Goal: Contribute content: Contribute content

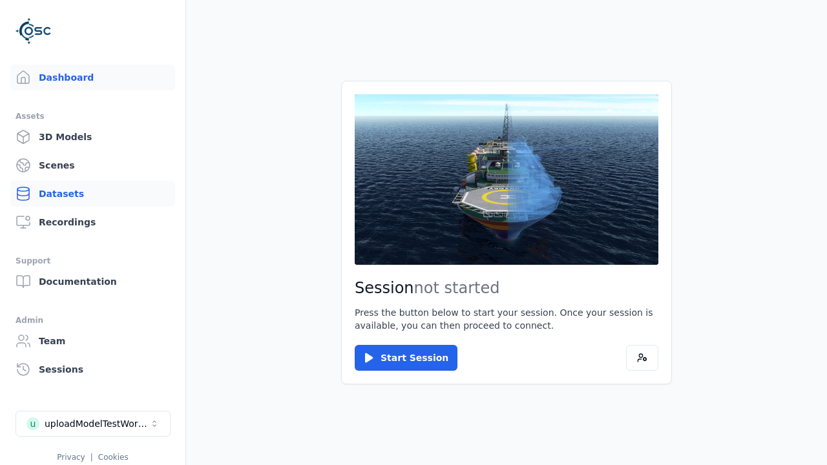
click at [92, 194] on link "Datasets" at bounding box center [92, 194] width 165 height 26
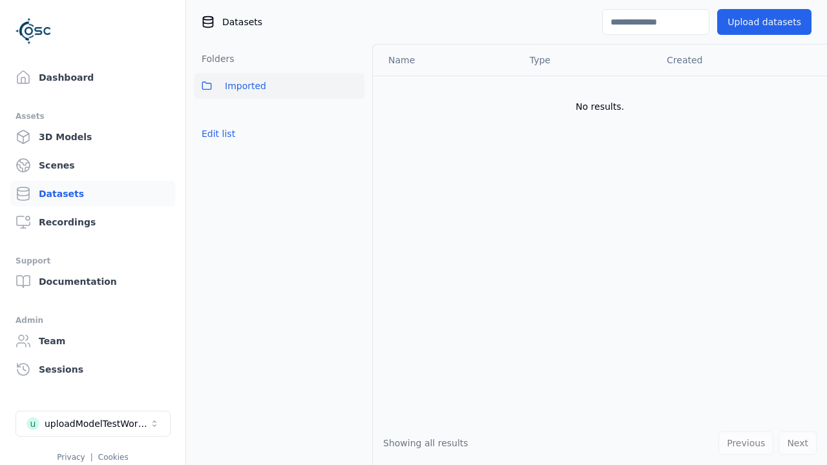
click at [768, 22] on button "Upload datasets" at bounding box center [764, 22] width 94 height 26
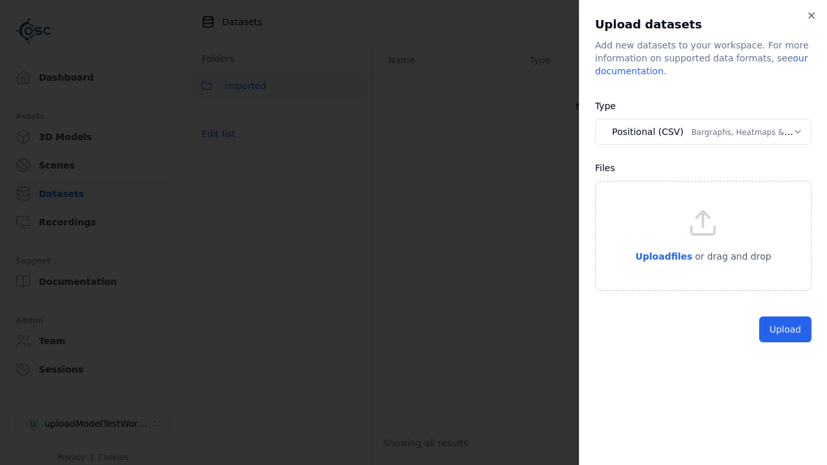
click at [703, 132] on button "Positional (CSV) Bargraphs, Heatmaps & Pins" at bounding box center [703, 132] width 216 height 26
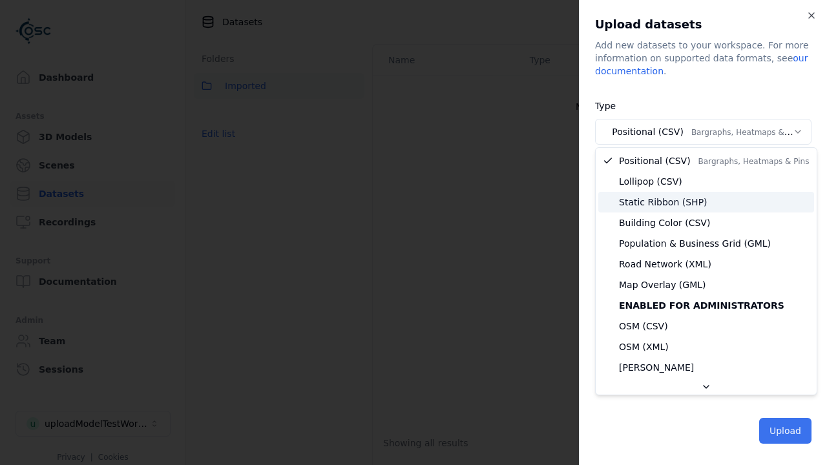
select select "*****"
click at [786, 429] on button "Upload" at bounding box center [785, 431] width 52 height 26
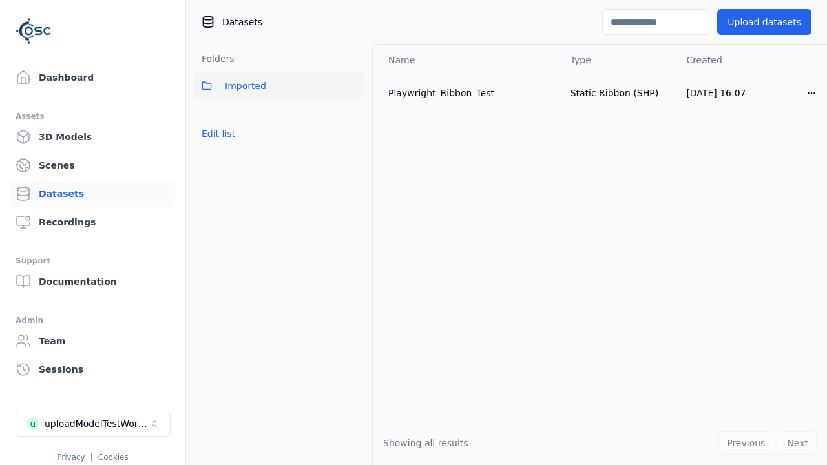
click at [657, 22] on input at bounding box center [655, 22] width 107 height 26
click at [812, 90] on html "Support Dashboard Assets 3D Models Scenes Datasets Recordings Support Documenta…" at bounding box center [413, 232] width 827 height 465
click at [772, 147] on div "Delete" at bounding box center [783, 142] width 76 height 21
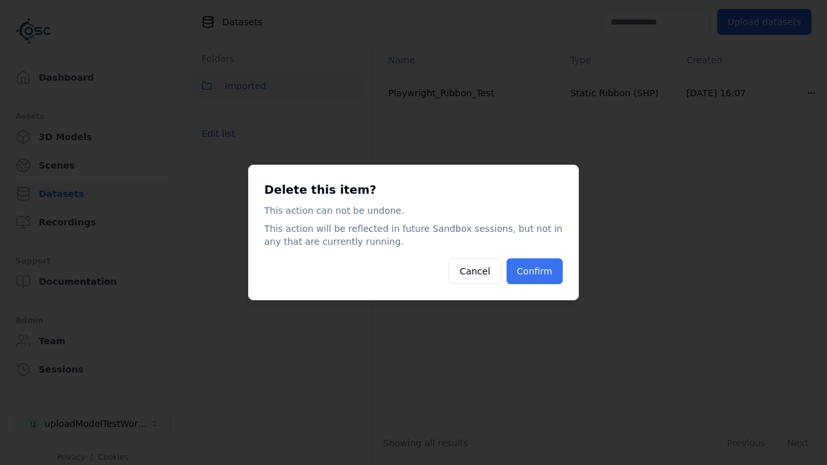
click at [539, 269] on button "Confirm" at bounding box center [534, 271] width 56 height 26
